Goal: Task Accomplishment & Management: Use online tool/utility

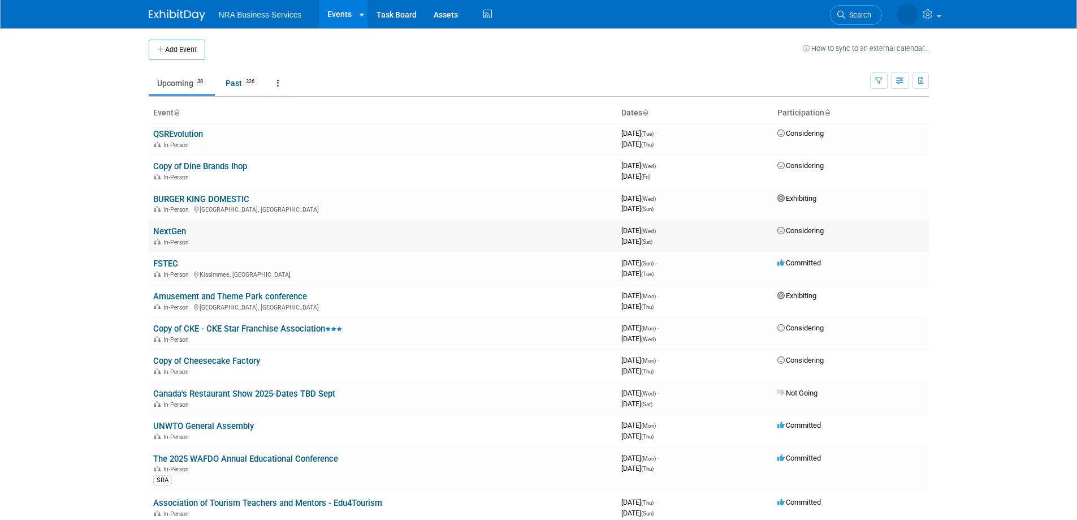
scroll to position [226, 0]
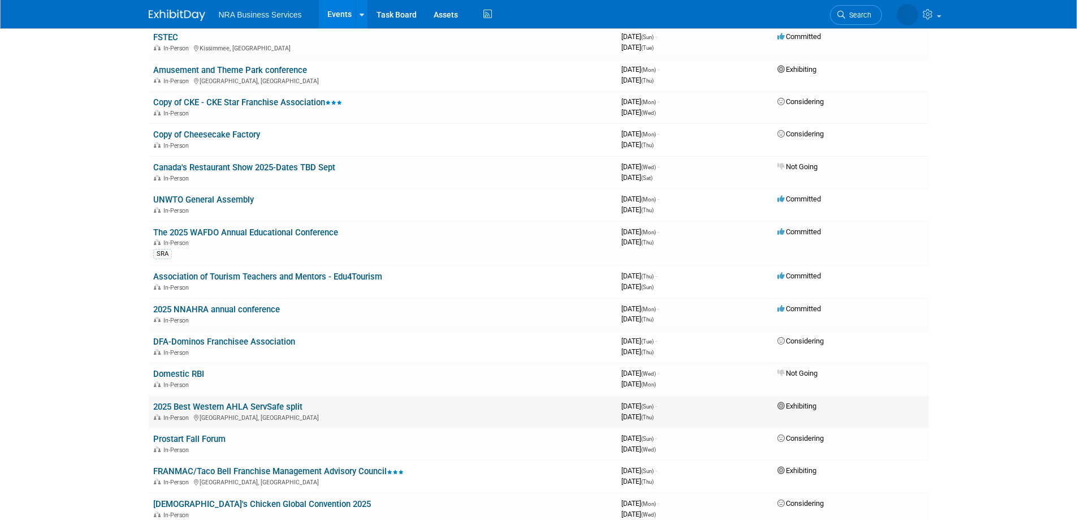
click at [212, 406] on link "2025 Best Western AHLA ServSafe split" at bounding box center [227, 406] width 149 height 10
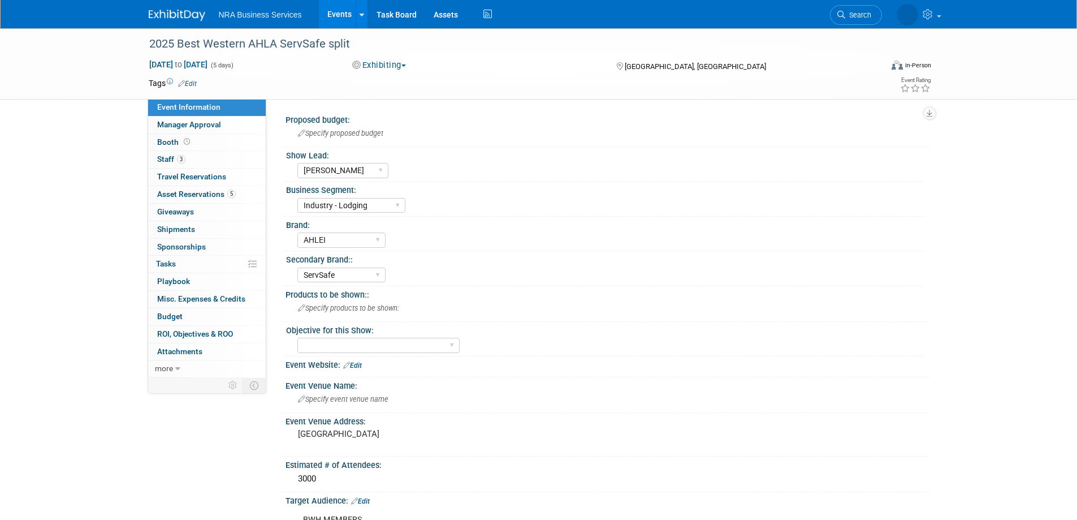
select select "Jennifer B"
select select "Industry - Lodging"
select select "AHLEI"
select select "ServSafe"
click at [196, 194] on span "Asset Reservations 5" at bounding box center [196, 193] width 79 height 9
